Goal: Task Accomplishment & Management: Manage account settings

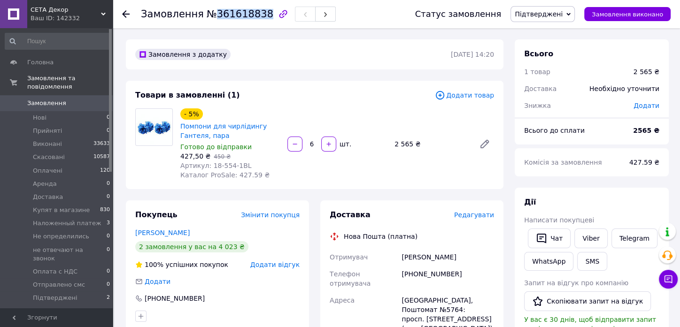
drag, startPoint x: 208, startPoint y: 14, endPoint x: 254, endPoint y: 13, distance: 46.0
click at [254, 13] on span "№361618838" at bounding box center [240, 13] width 67 height 11
copy span "361618838"
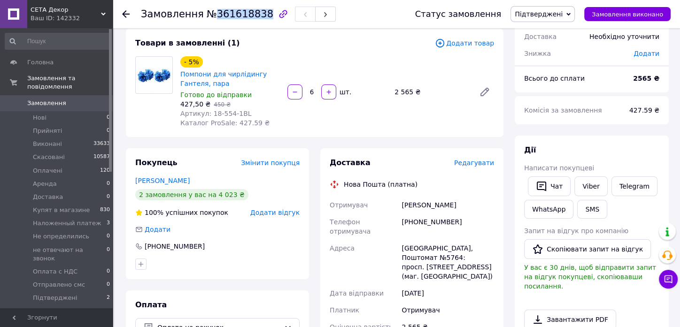
drag, startPoint x: 398, startPoint y: 201, endPoint x: 476, endPoint y: 208, distance: 78.8
click at [476, 208] on div "Отримувач Кирилащук Татьяна Телефон отримувача +380632795829 Адреса Вінниця, По…" at bounding box center [412, 266] width 168 height 139
copy div "Отримувач Кирилащук Татьяна"
click at [479, 162] on span "Редагувати" at bounding box center [474, 163] width 40 height 8
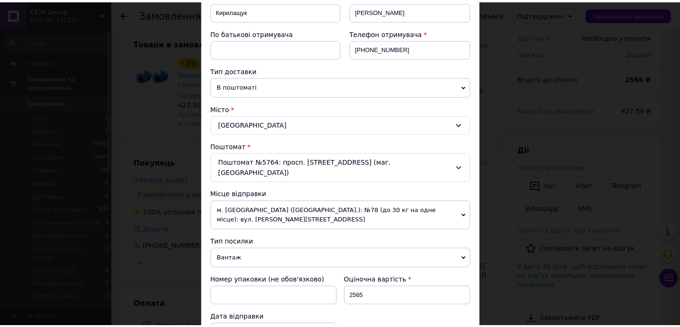
scroll to position [312, 0]
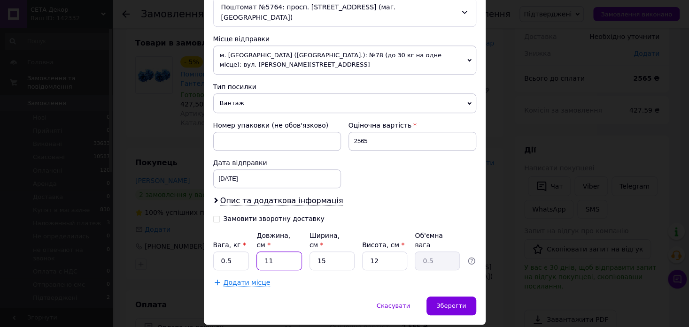
click at [280, 252] on input "11" at bounding box center [278, 261] width 45 height 19
type input "4"
type input "0.18"
type input "40"
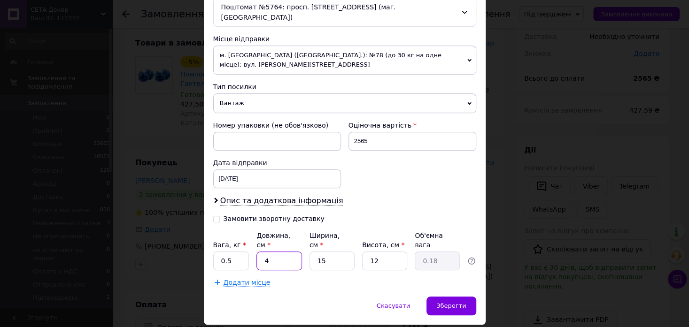
type input "1.8"
type input "40"
type input "3"
type input "0.36"
type input "30"
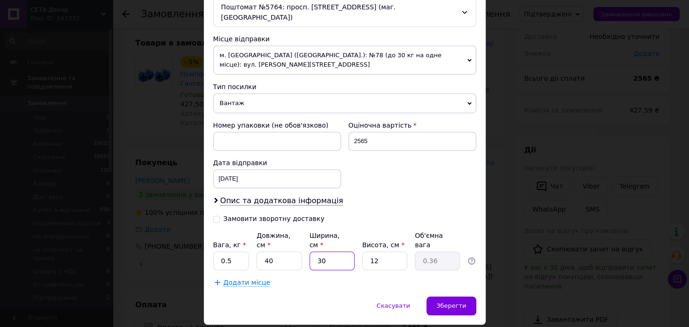
type input "3.6"
type input "30"
type input "1"
type input "0.3"
type input "10"
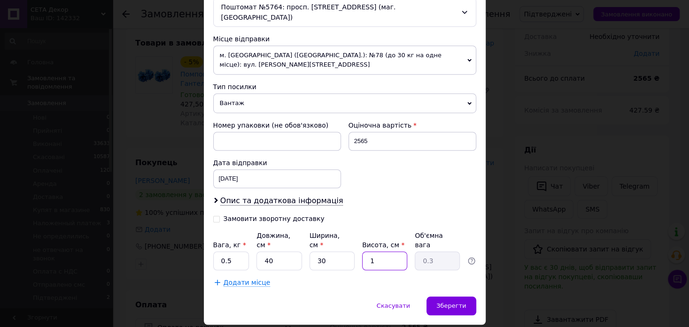
type input "3"
type input "10"
click at [458, 302] on span "Зберегти" at bounding box center [451, 305] width 30 height 7
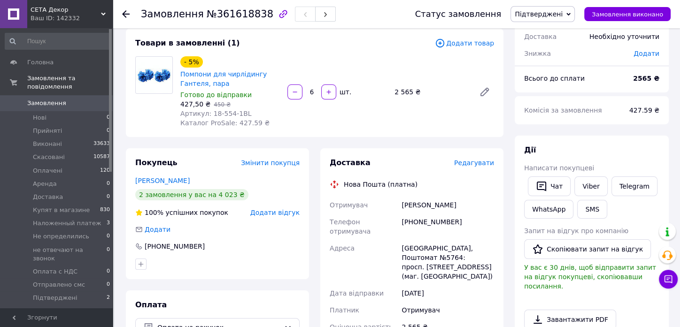
scroll to position [208, 0]
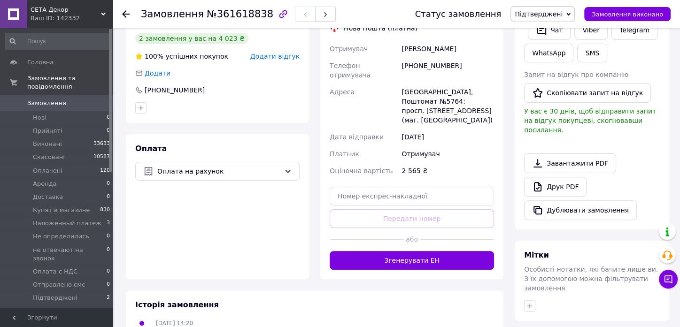
click at [456, 251] on button "Згенерувати ЕН" at bounding box center [412, 260] width 164 height 19
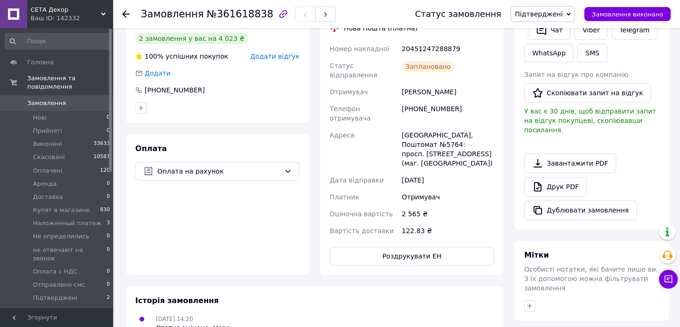
scroll to position [0, 0]
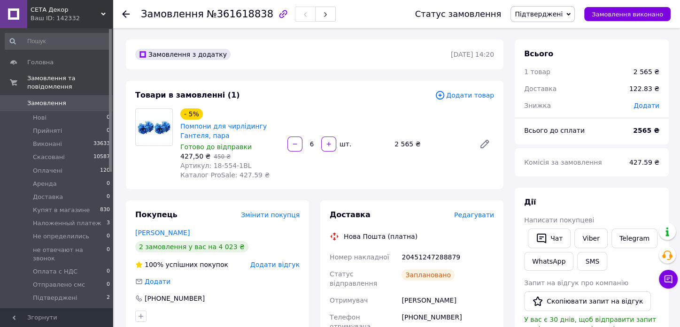
click at [125, 12] on icon at bounding box center [126, 14] width 8 height 8
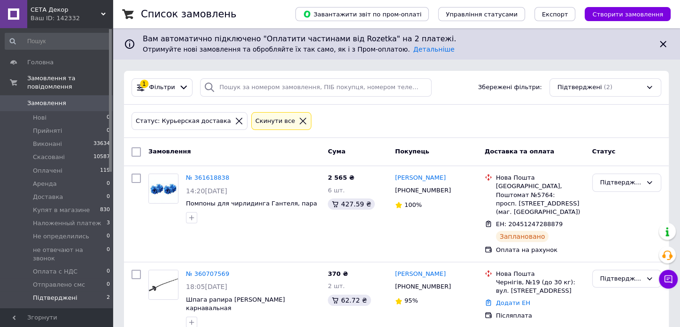
click at [66, 294] on span "Підтверджені" at bounding box center [55, 298] width 45 height 8
click at [64, 294] on span "Підтверджені" at bounding box center [55, 298] width 45 height 8
click at [626, 182] on div "Підтверджені" at bounding box center [621, 183] width 42 height 10
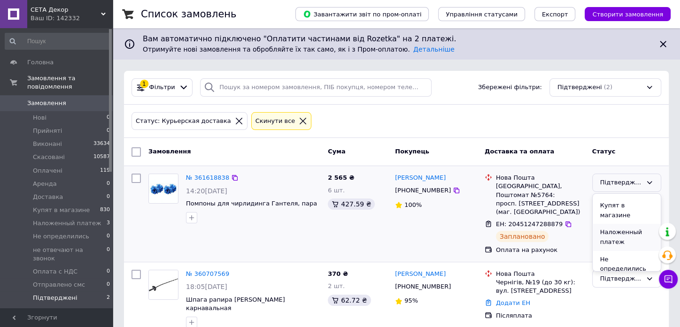
click at [630, 224] on li "Наложенный платеж" at bounding box center [627, 237] width 68 height 27
click at [88, 219] on span "Наложенный платеж" at bounding box center [67, 223] width 69 height 8
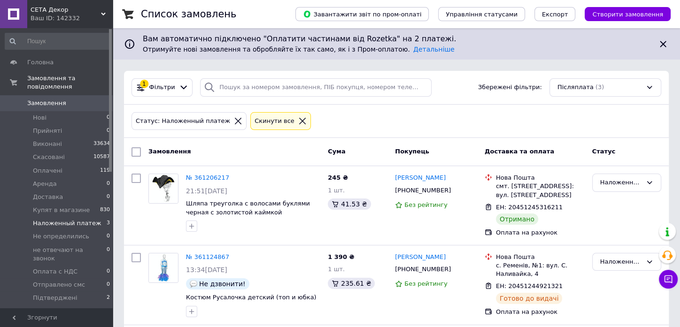
scroll to position [101, 0]
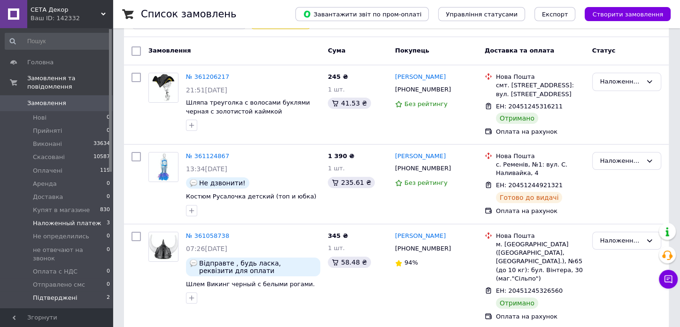
click at [69, 294] on span "Підтверджені" at bounding box center [55, 298] width 45 height 8
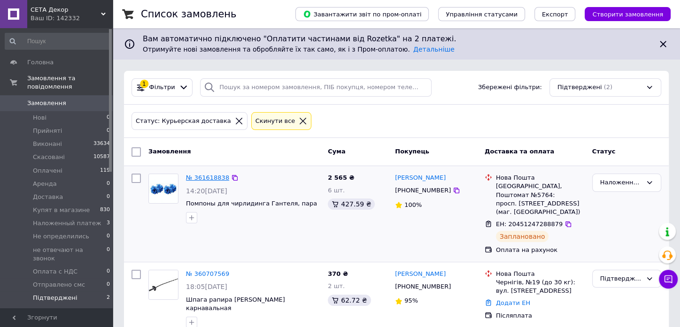
click at [212, 176] on link "№ 361618838" at bounding box center [207, 177] width 43 height 7
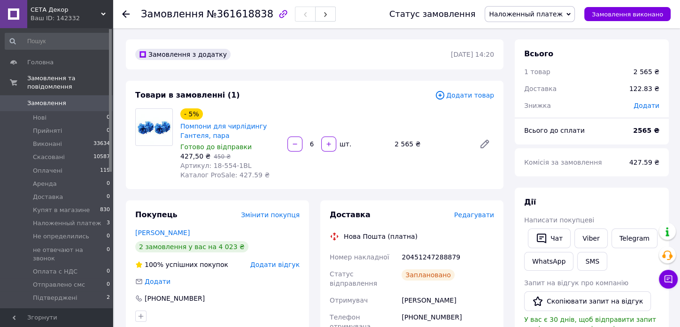
click at [128, 15] on icon at bounding box center [126, 14] width 8 height 8
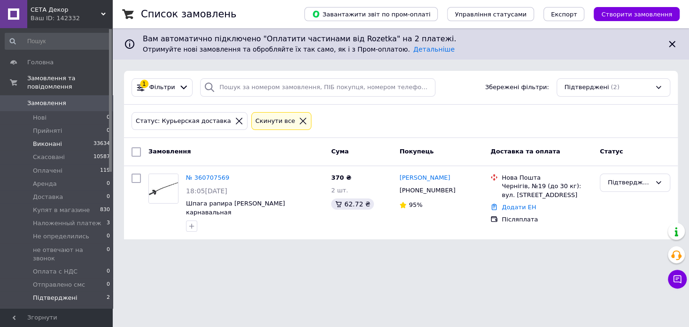
click at [51, 140] on span "Виконані" at bounding box center [47, 144] width 29 height 8
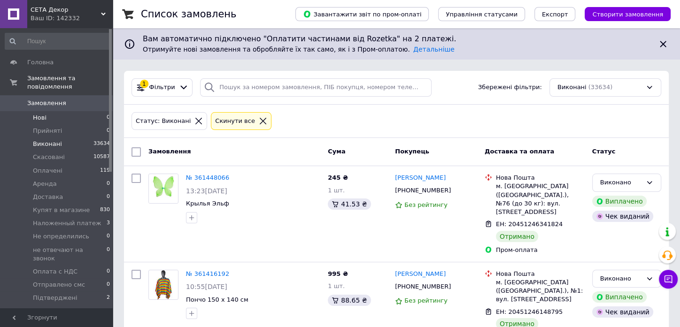
click at [44, 114] on span "Нові" at bounding box center [40, 118] width 14 height 8
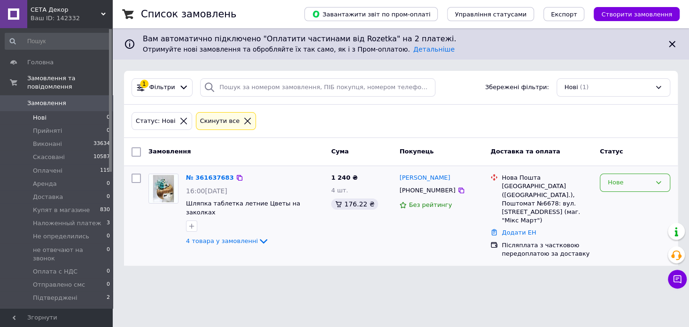
click at [625, 180] on div "Нове" at bounding box center [629, 183] width 43 height 10
click at [626, 201] on li "Прийнято" at bounding box center [634, 202] width 69 height 17
click at [208, 177] on link "№ 361637683" at bounding box center [210, 177] width 48 height 7
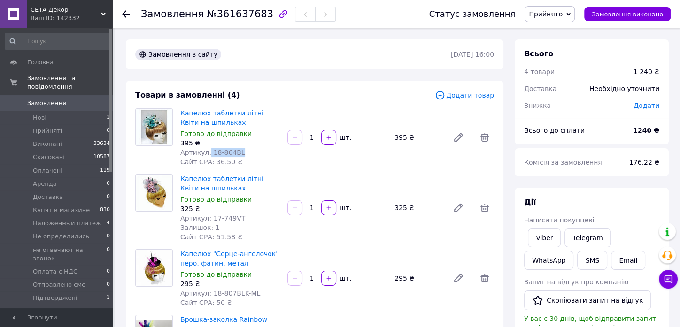
drag, startPoint x: 207, startPoint y: 152, endPoint x: 238, endPoint y: 156, distance: 31.2
click at [238, 156] on div "Артикул: 18-864BL" at bounding box center [230, 152] width 100 height 9
copy span "18-864BL"
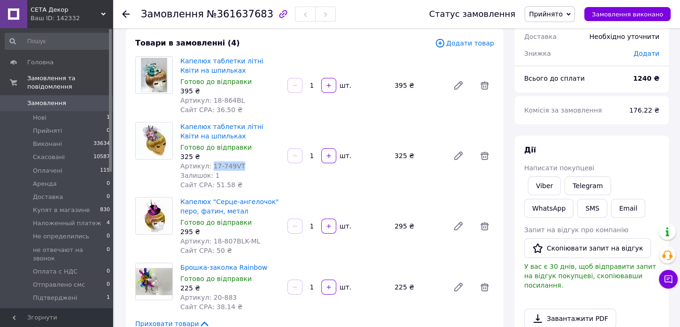
drag, startPoint x: 208, startPoint y: 167, endPoint x: 237, endPoint y: 175, distance: 29.9
click at [241, 168] on div "Артикул: 17-749VT" at bounding box center [230, 166] width 100 height 9
copy span "17-749VT"
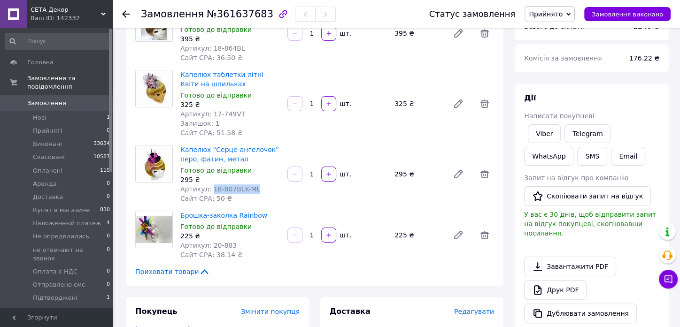
drag, startPoint x: 209, startPoint y: 190, endPoint x: 256, endPoint y: 190, distance: 47.4
click at [256, 190] on div "Артикул: 18-807BLK-ML" at bounding box center [230, 189] width 100 height 9
copy span "18-807BLK-ML"
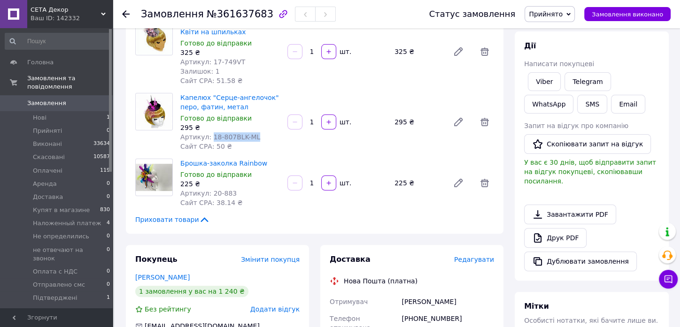
scroll to position [208, 0]
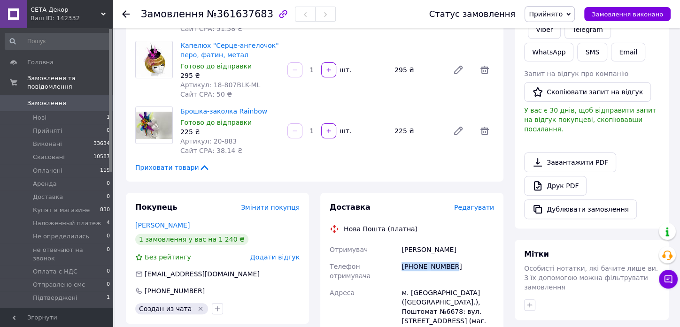
drag, startPoint x: 403, startPoint y: 266, endPoint x: 442, endPoint y: 269, distance: 39.5
click at [457, 266] on div "[PHONE_NUMBER]" at bounding box center [448, 271] width 96 height 26
copy div "[PHONE_NUMBER]"
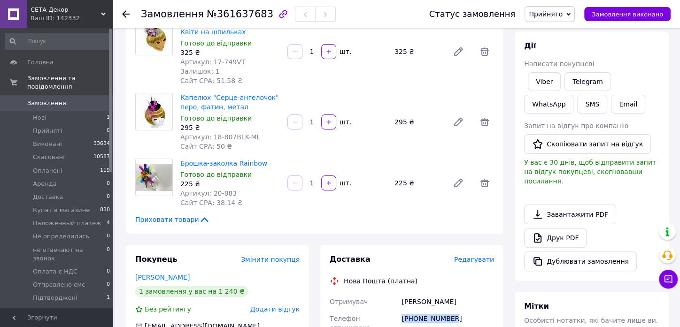
scroll to position [261, 0]
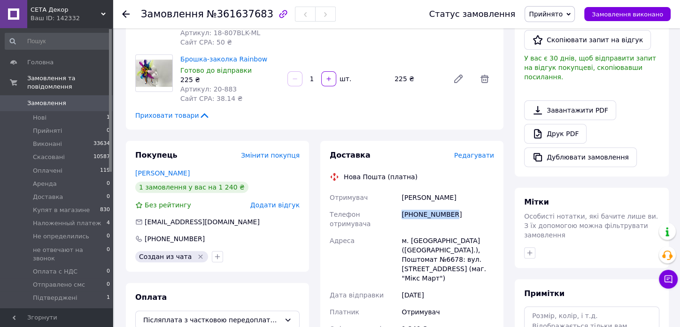
click at [472, 208] on div "[PHONE_NUMBER]" at bounding box center [448, 219] width 96 height 26
drag, startPoint x: 401, startPoint y: 213, endPoint x: 453, endPoint y: 213, distance: 52.6
click at [453, 213] on div "[PHONE_NUMBER]" at bounding box center [448, 219] width 96 height 26
copy div "[PHONE_NUMBER]"
click at [588, 197] on div "Мітки" at bounding box center [591, 202] width 135 height 11
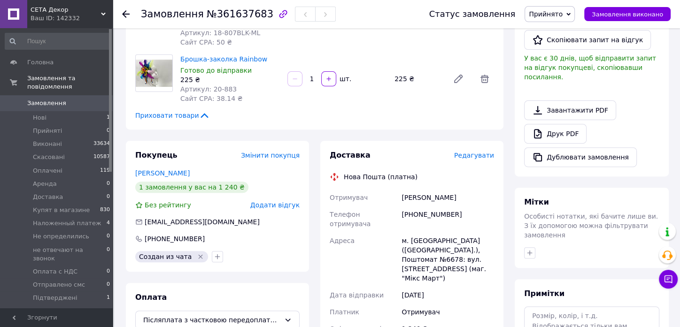
scroll to position [208, 0]
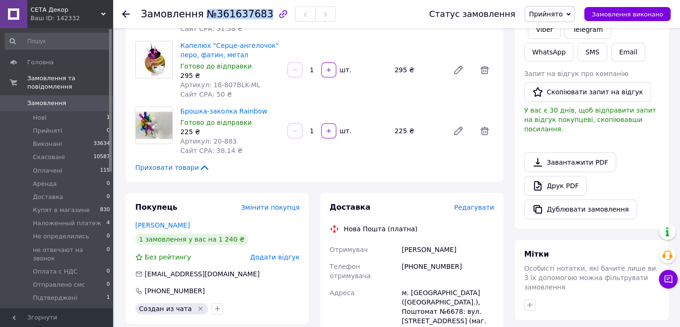
drag, startPoint x: 200, startPoint y: 14, endPoint x: 254, endPoint y: 13, distance: 54.5
click at [254, 13] on span "№361637683" at bounding box center [240, 13] width 67 height 11
copy span "№361637683"
click at [592, 298] on div at bounding box center [591, 305] width 139 height 15
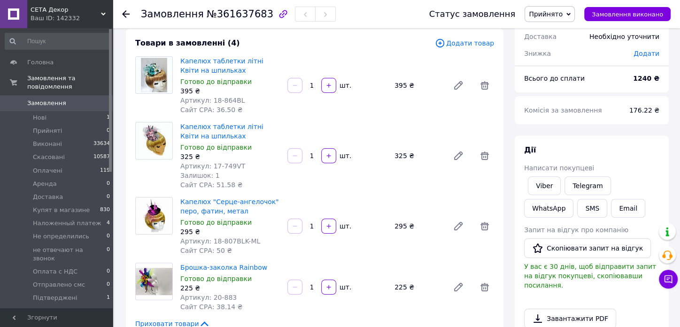
scroll to position [0, 0]
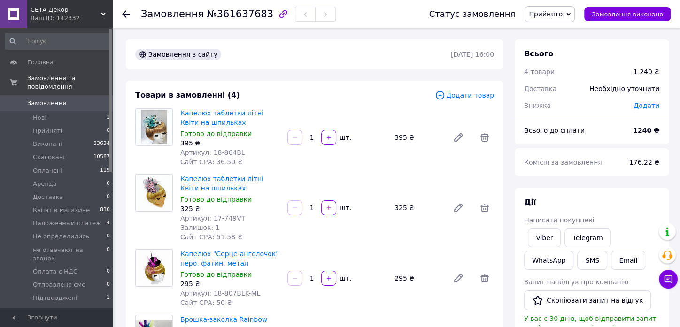
click at [571, 12] on icon at bounding box center [568, 14] width 4 height 4
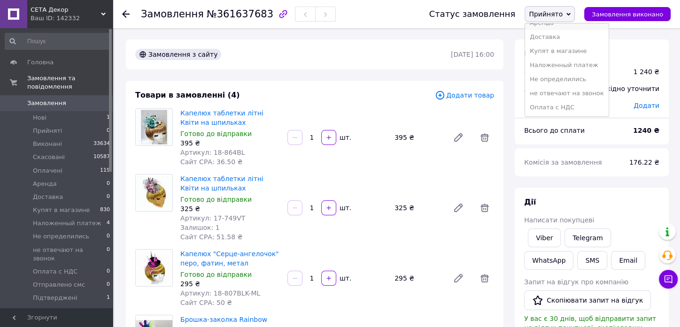
scroll to position [104, 0]
click at [561, 82] on li "Підтверджені" at bounding box center [567, 84] width 84 height 14
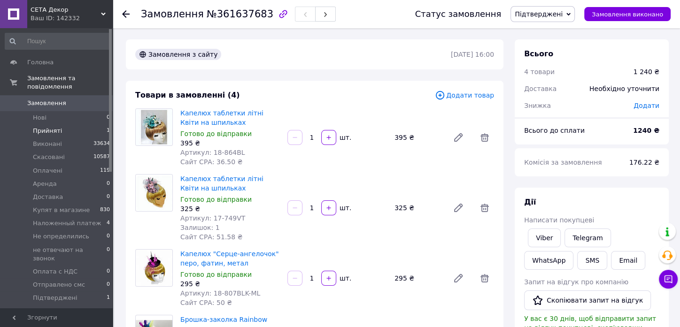
click at [60, 124] on li "Прийняті 1" at bounding box center [58, 130] width 116 height 13
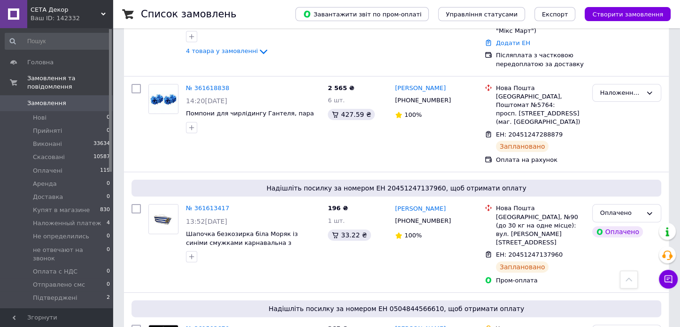
scroll to position [208, 0]
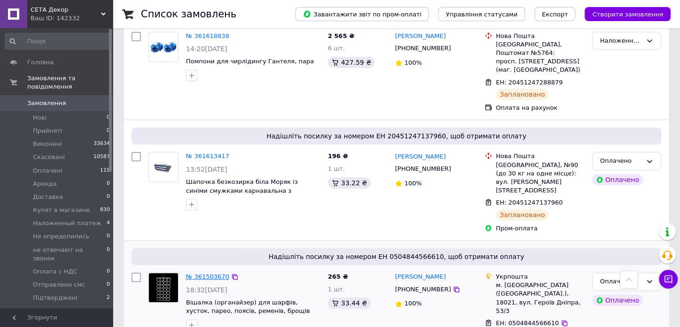
click at [212, 273] on link "№ 361503670" at bounding box center [207, 276] width 43 height 7
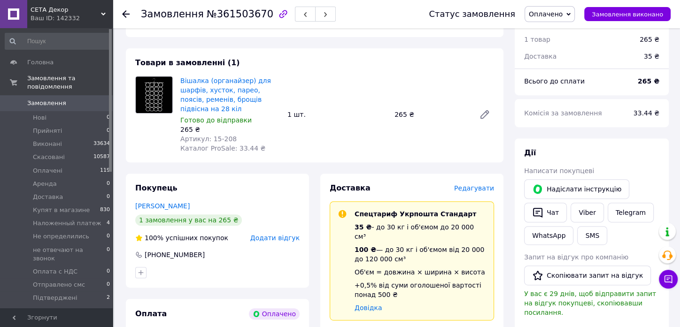
scroll to position [208, 0]
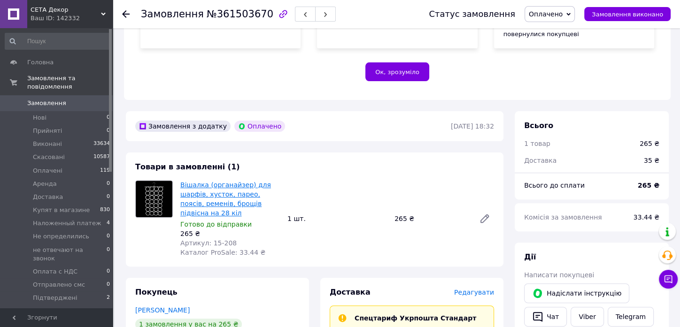
click at [210, 181] on link "Вішалка (органайзер) для шарфів, хусток, парео, поясів, ременів, брощів підвісн…" at bounding box center [225, 199] width 91 height 36
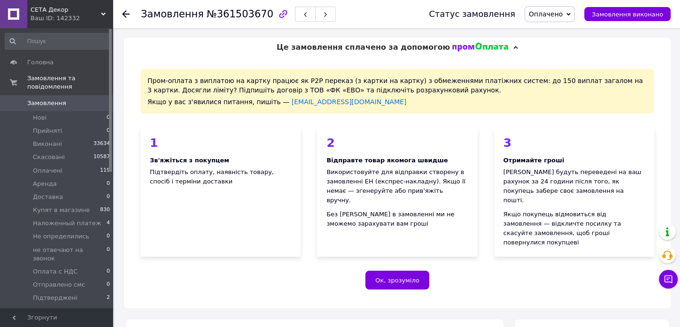
scroll to position [104, 0]
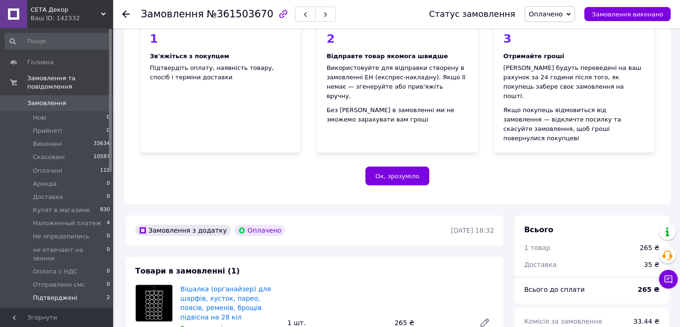
click at [60, 294] on span "Підтверджені" at bounding box center [55, 298] width 45 height 8
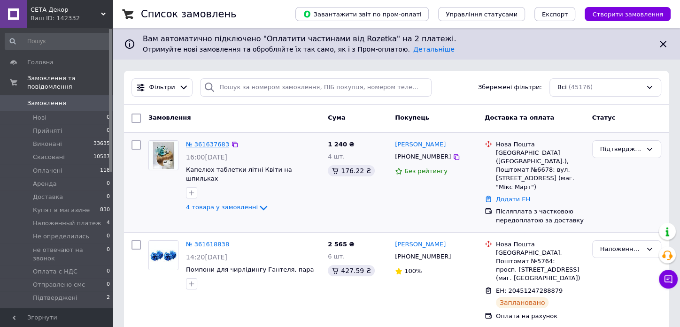
click at [211, 142] on link "№ 361637683" at bounding box center [207, 144] width 43 height 7
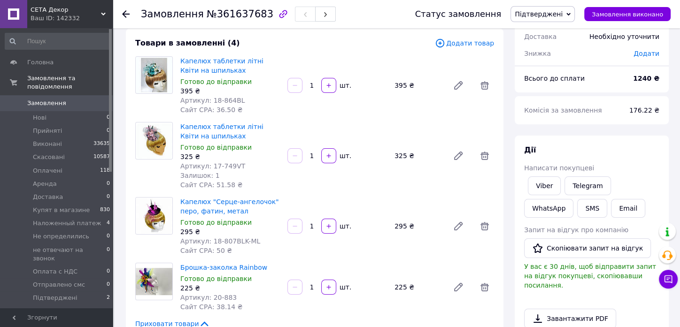
scroll to position [104, 0]
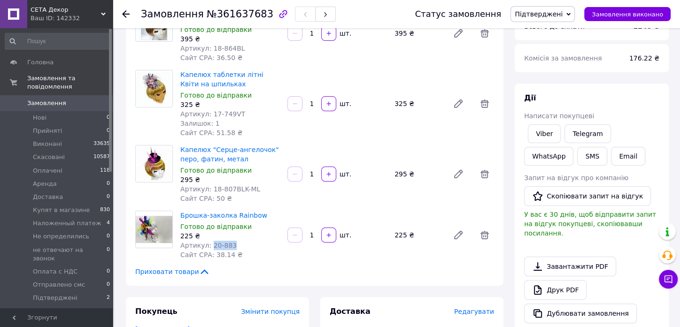
drag, startPoint x: 208, startPoint y: 245, endPoint x: 231, endPoint y: 246, distance: 22.1
click at [231, 246] on div "Артикул: 20-883" at bounding box center [230, 245] width 100 height 9
copy span "20-883"
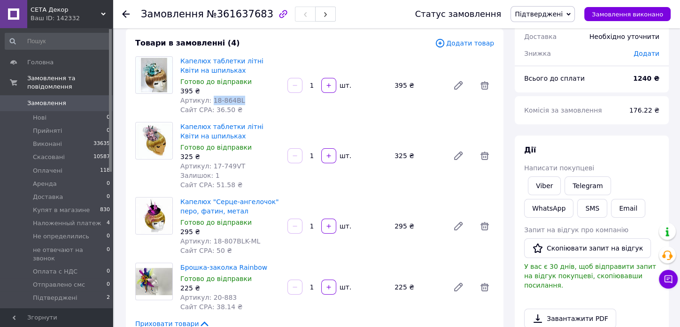
drag, startPoint x: 209, startPoint y: 100, endPoint x: 239, endPoint y: 107, distance: 30.8
click at [247, 105] on div "Капелюх таблетки літні Квіти на шпильках Готово до відправки 395 ₴ Артикул: 18-…" at bounding box center [230, 85] width 107 height 62
click at [275, 115] on div "Капелюх таблетки літні Квіти на шпильках Готово до відправки 395 ₴ Артикул: 18-…" at bounding box center [230, 85] width 107 height 62
click at [282, 97] on div "Капелюх таблетки літні Квіти на шпильках Готово до відправки 395 ₴ Артикул: 18-…" at bounding box center [230, 85] width 107 height 62
drag, startPoint x: 207, startPoint y: 96, endPoint x: 231, endPoint y: 101, distance: 25.1
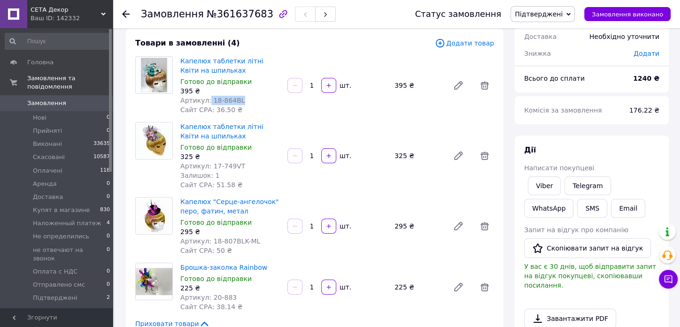
click at [237, 99] on div "Артикул: 18-864BL" at bounding box center [230, 100] width 100 height 9
drag, startPoint x: 209, startPoint y: 165, endPoint x: 245, endPoint y: 164, distance: 35.7
click at [245, 164] on div "Артикул: 17-749VT" at bounding box center [230, 166] width 100 height 9
copy span "17-749VT"
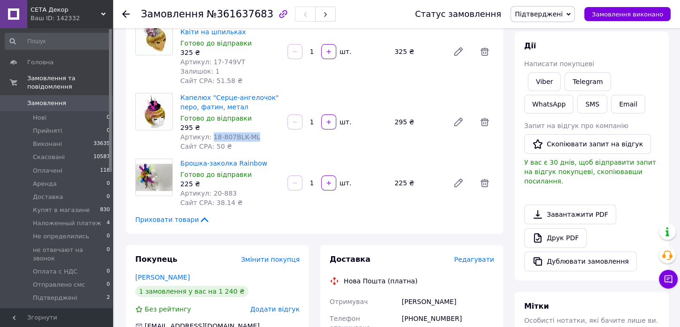
drag, startPoint x: 208, startPoint y: 134, endPoint x: 257, endPoint y: 134, distance: 49.3
click at [257, 134] on div "Артикул: 18-807BLK-ML" at bounding box center [230, 136] width 100 height 9
copy span "18-807BLK-ML"
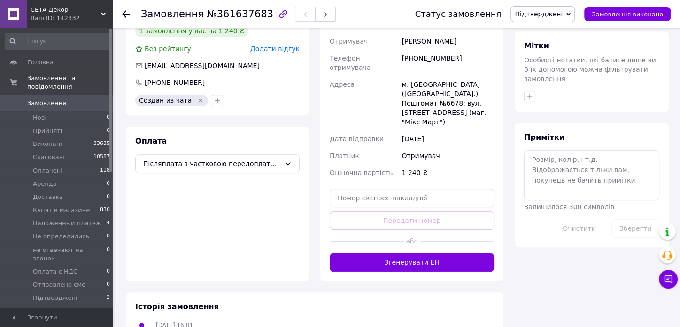
scroll to position [313, 0]
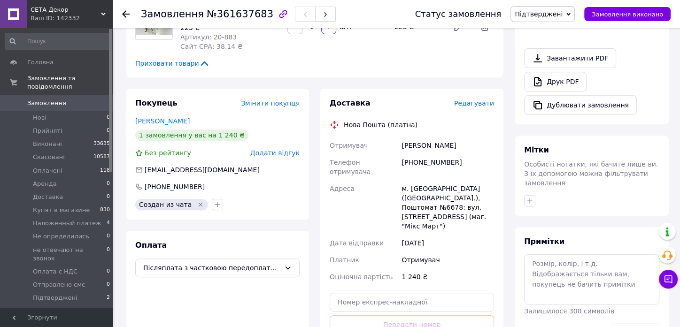
click at [562, 13] on span "Підтверджені" at bounding box center [539, 14] width 48 height 8
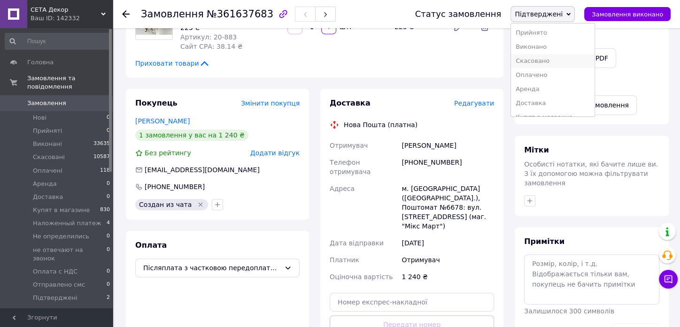
scroll to position [52, 0]
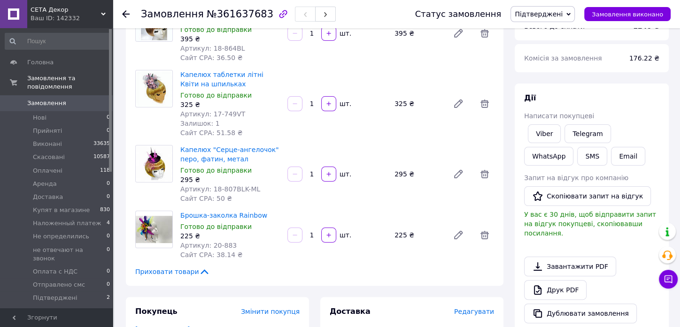
scroll to position [0, 0]
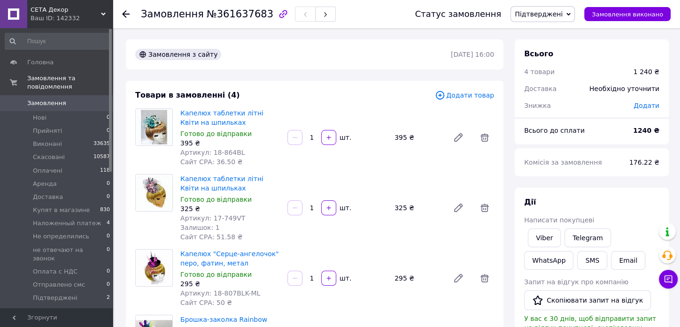
click at [125, 16] on use at bounding box center [126, 14] width 8 height 8
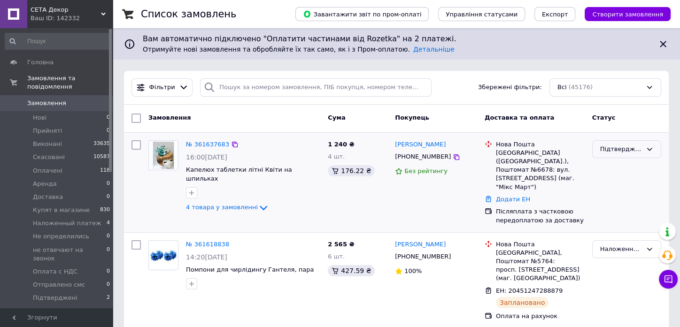
click at [647, 148] on icon at bounding box center [650, 150] width 8 height 8
click at [365, 208] on div "1 240 ₴ 4 шт. 176.22 ₴" at bounding box center [357, 183] width 67 height 92
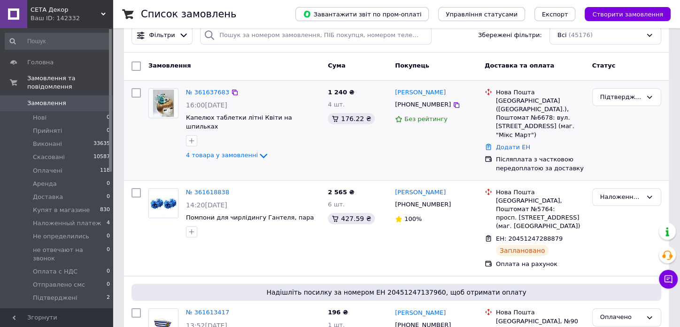
scroll to position [0, 0]
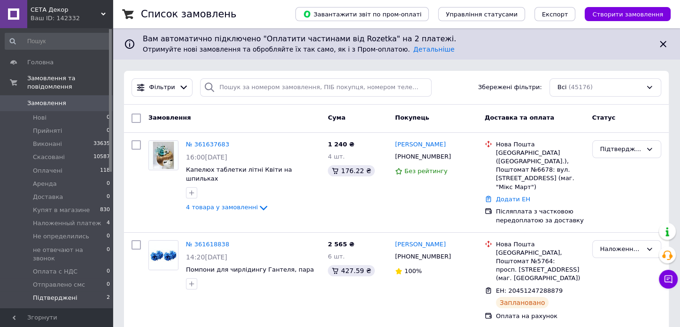
click at [66, 294] on span "Підтверджені" at bounding box center [55, 298] width 45 height 8
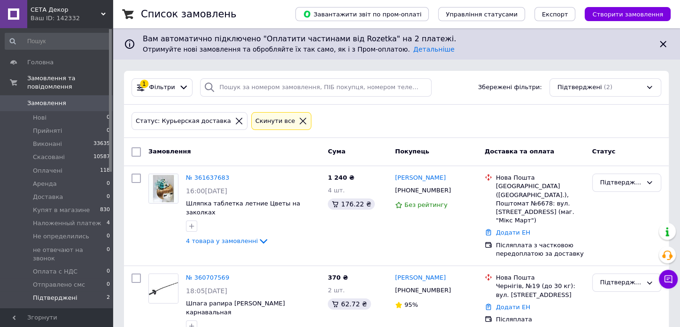
scroll to position [4, 0]
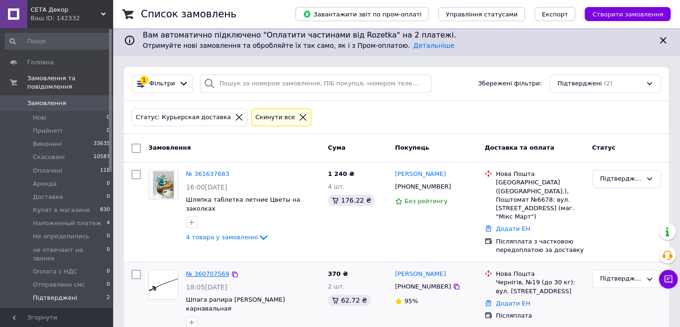
click at [203, 270] on link "№ 360707569" at bounding box center [207, 273] width 43 height 7
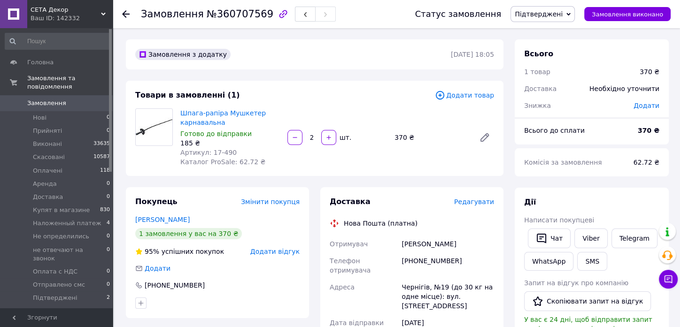
click at [124, 13] on icon at bounding box center [126, 14] width 8 height 8
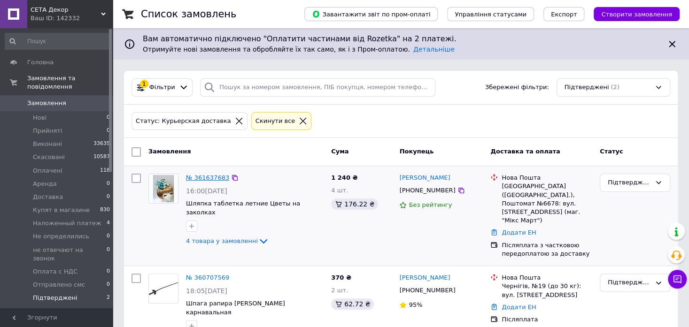
click at [208, 176] on link "№ 361637683" at bounding box center [207, 177] width 43 height 7
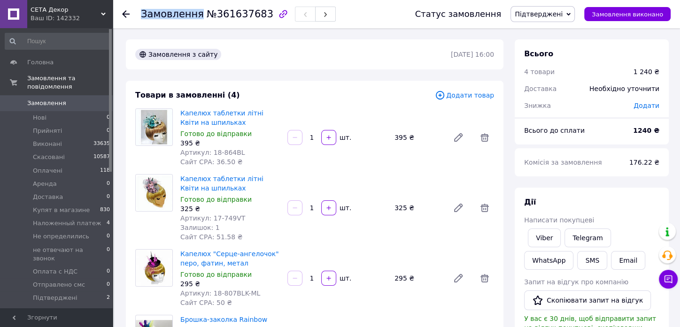
drag, startPoint x: 199, startPoint y: 15, endPoint x: 260, endPoint y: 21, distance: 60.9
click at [260, 21] on div "Замовлення №361637683" at bounding box center [238, 14] width 195 height 16
drag, startPoint x: 260, startPoint y: 52, endPoint x: 225, endPoint y: 37, distance: 38.0
click at [260, 53] on div "Замовлення з сайту" at bounding box center [291, 54] width 317 height 15
drag, startPoint x: 209, startPoint y: 15, endPoint x: 254, endPoint y: 12, distance: 45.1
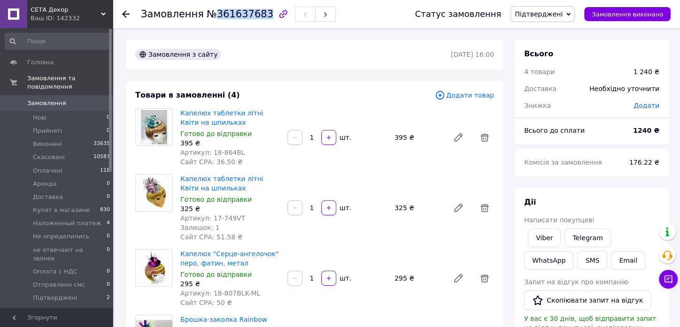
click at [254, 12] on span "№361637683" at bounding box center [240, 13] width 67 height 11
copy span "361637683"
drag, startPoint x: 209, startPoint y: 151, endPoint x: 242, endPoint y: 152, distance: 33.4
click at [242, 152] on div "Артикул: 18-864BL" at bounding box center [230, 152] width 100 height 9
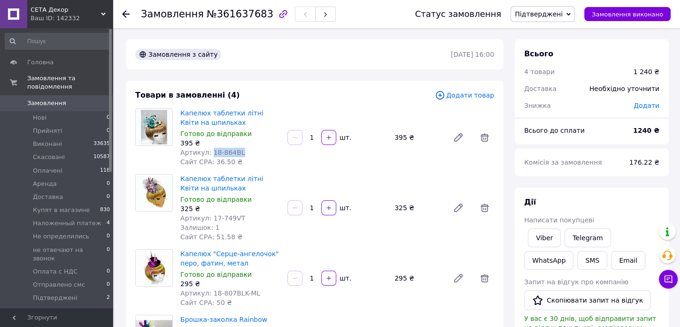
copy span "18-864BL"
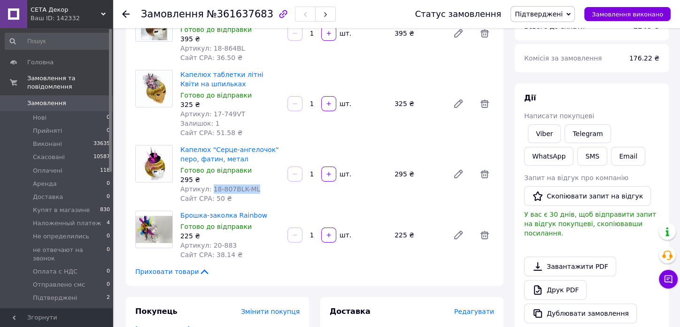
drag, startPoint x: 208, startPoint y: 189, endPoint x: 256, endPoint y: 189, distance: 47.9
click at [256, 189] on div "Артикул: 18-807BLK-ML" at bounding box center [230, 189] width 100 height 9
copy span "18-807BLK-ML"
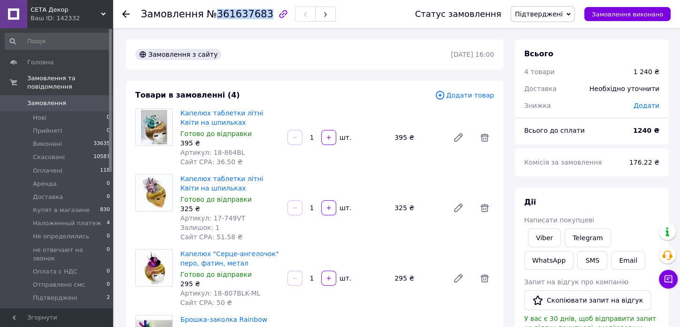
drag, startPoint x: 210, startPoint y: 12, endPoint x: 255, endPoint y: 12, distance: 45.1
click at [255, 12] on span "№361637683" at bounding box center [240, 13] width 67 height 11
copy span "361637683"
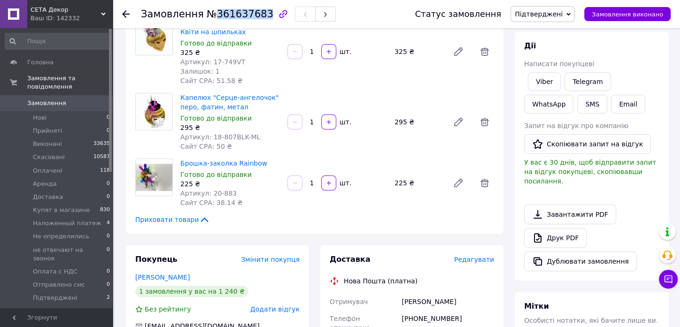
scroll to position [313, 0]
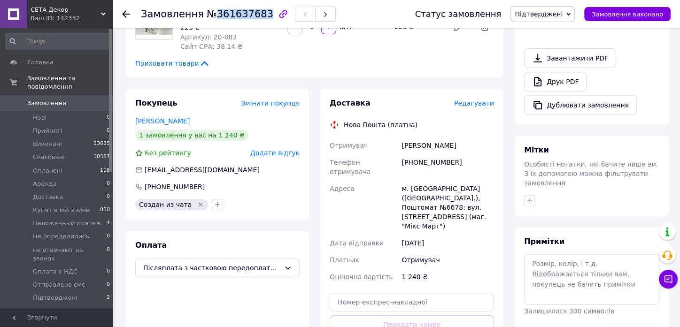
drag, startPoint x: 395, startPoint y: 141, endPoint x: 459, endPoint y: 149, distance: 64.3
click at [470, 146] on div "Отримувач Мельник Светлана Телефон отримувача +380686129407 Адреса м. Київ (Киї…" at bounding box center [412, 211] width 168 height 148
copy div "Отримувач Мельник Светлана"
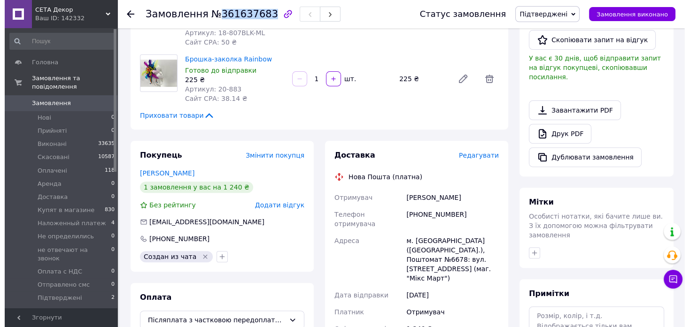
scroll to position [365, 0]
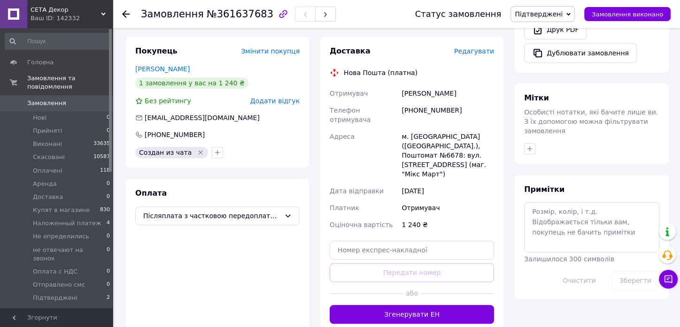
click at [480, 51] on span "Редагувати" at bounding box center [474, 51] width 40 height 8
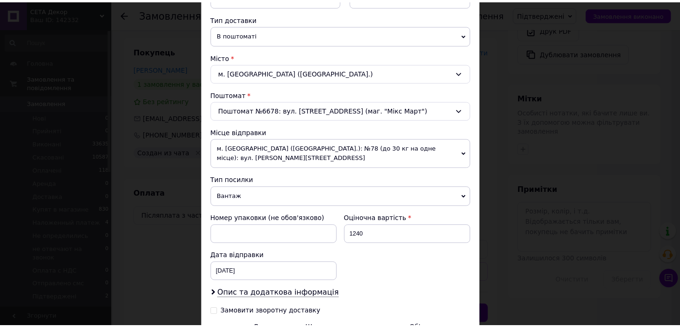
scroll to position [312, 0]
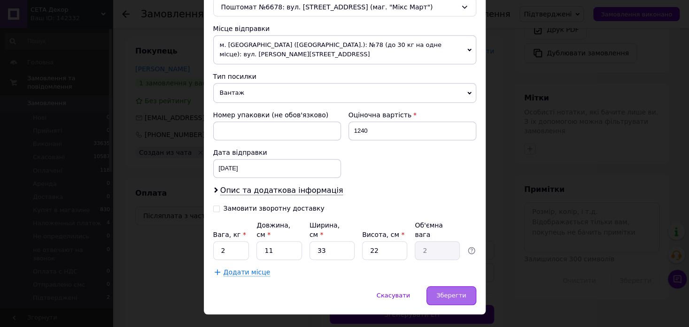
click at [459, 292] on span "Зберегти" at bounding box center [451, 295] width 30 height 7
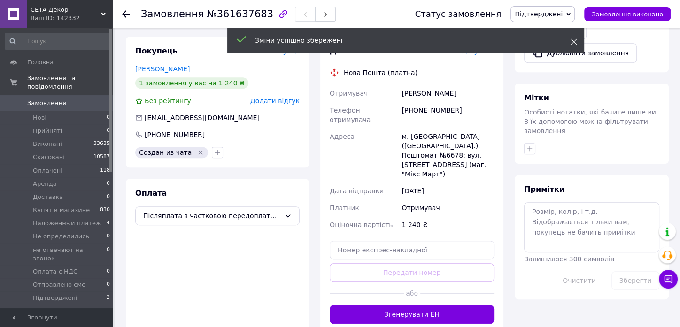
click at [575, 40] on icon at bounding box center [574, 42] width 7 height 7
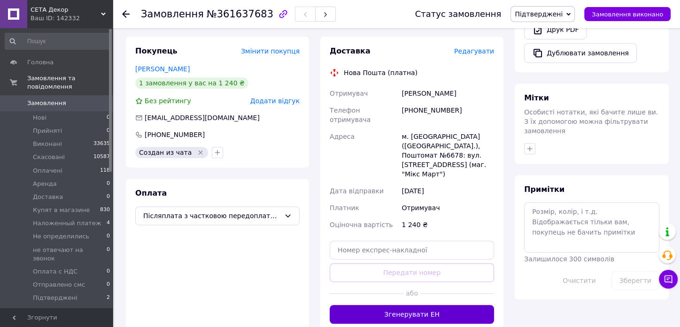
click at [434, 305] on button "Згенерувати ЕН" at bounding box center [412, 314] width 164 height 19
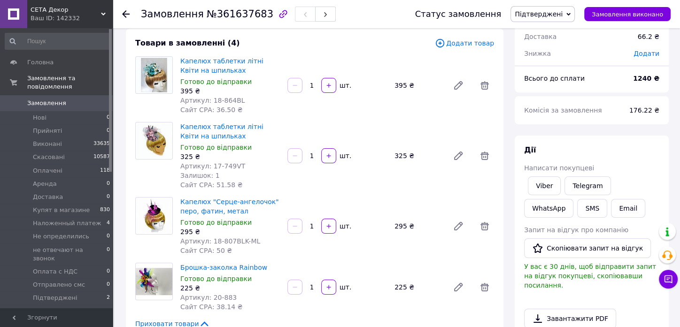
scroll to position [0, 0]
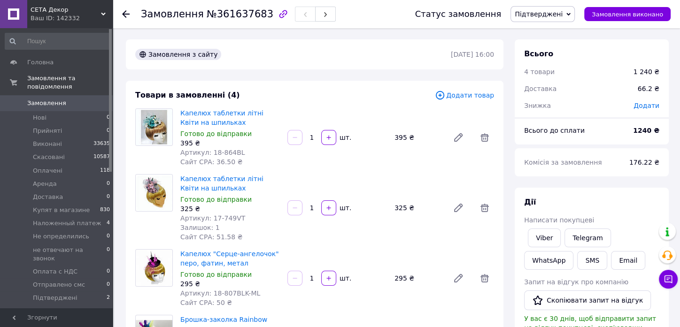
click at [124, 11] on icon at bounding box center [126, 14] width 8 height 8
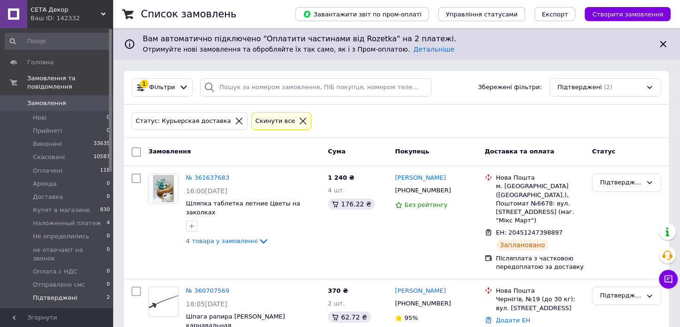
click at [68, 294] on span "Підтверджені" at bounding box center [55, 298] width 45 height 8
click at [646, 180] on icon at bounding box center [650, 183] width 8 height 8
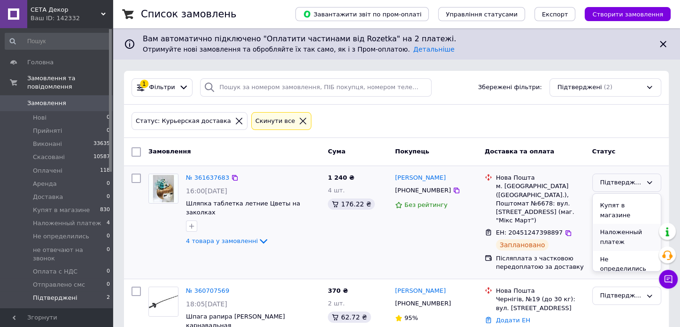
click at [616, 224] on li "Наложенный платеж" at bounding box center [627, 237] width 68 height 27
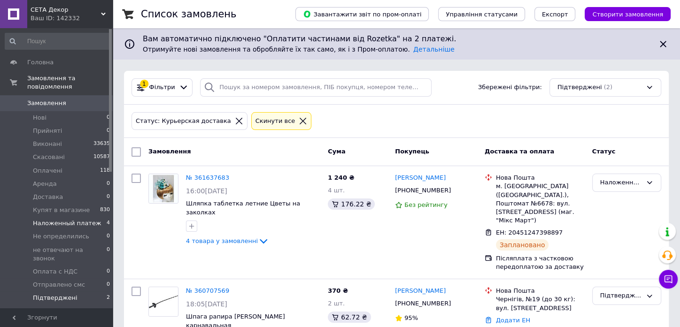
click at [67, 219] on span "Наложенный платеж" at bounding box center [67, 223] width 69 height 8
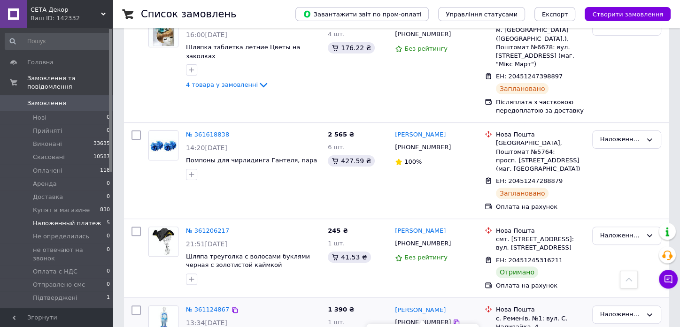
scroll to position [208, 0]
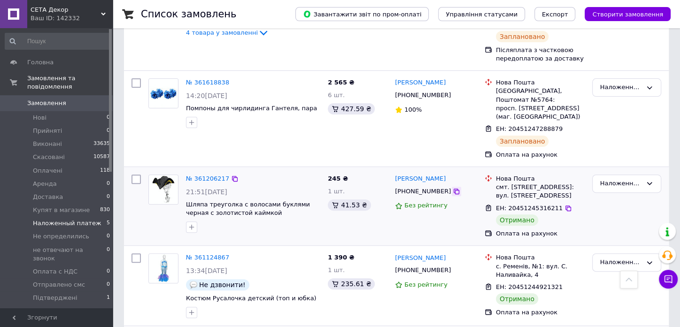
click at [454, 189] on icon at bounding box center [457, 192] width 6 height 6
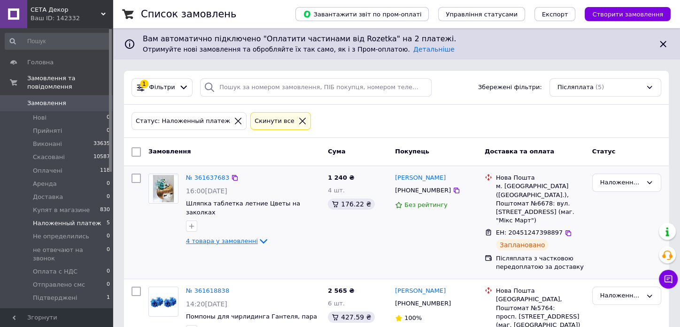
click at [258, 236] on icon at bounding box center [263, 241] width 11 height 11
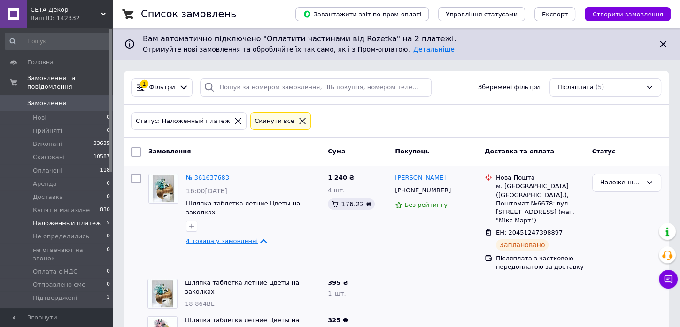
click at [664, 43] on icon at bounding box center [663, 44] width 6 height 6
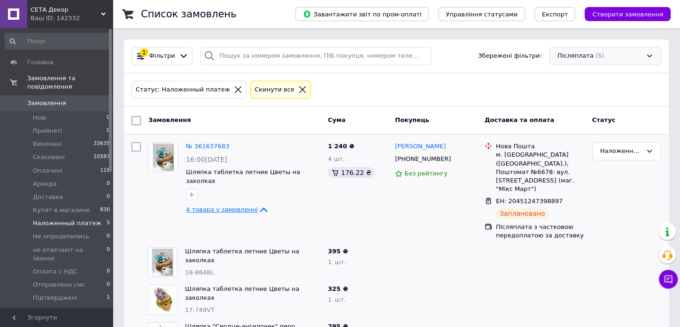
click at [588, 54] on div "Післяплата (5)" at bounding box center [605, 56] width 112 height 18
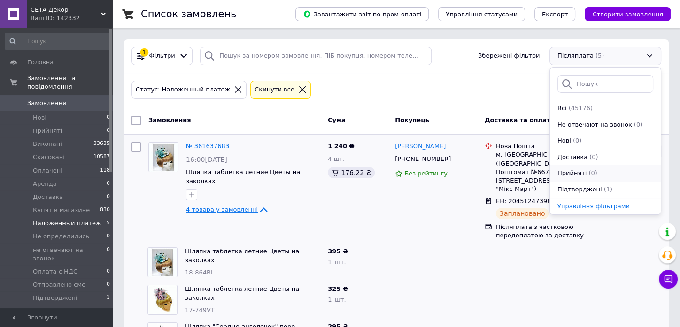
scroll to position [52, 0]
click at [584, 136] on span "Підтверджені" at bounding box center [579, 137] width 45 height 9
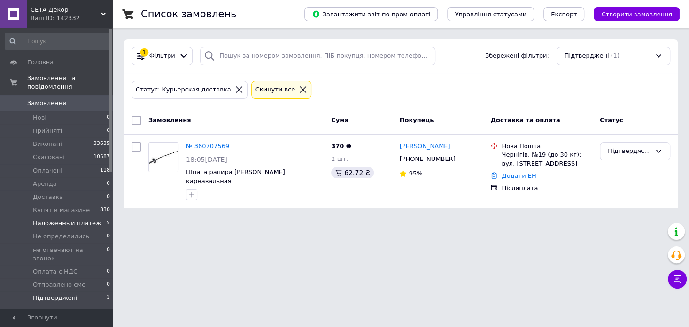
click at [83, 219] on span "Наложенный платеж" at bounding box center [67, 223] width 69 height 8
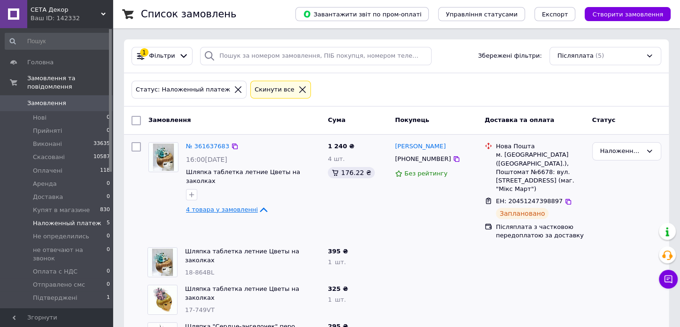
click at [240, 206] on span "4 товара у замовленні" at bounding box center [222, 209] width 72 height 7
